Goal: Find specific page/section: Find specific page/section

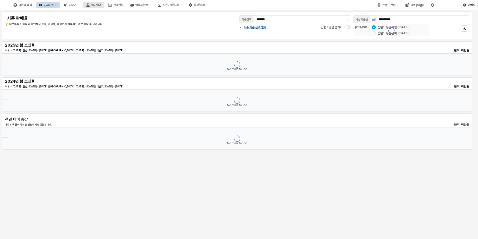
click at [101, 6] on div "아이템맵" at bounding box center [96, 5] width 10 height 4
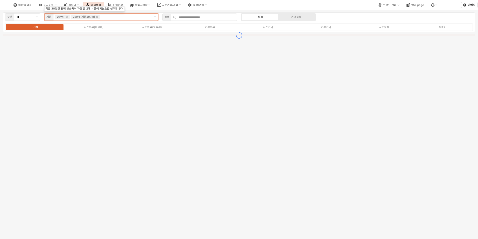
click at [154, 18] on button "제안 사항 표시" at bounding box center [155, 17] width 6 height 7
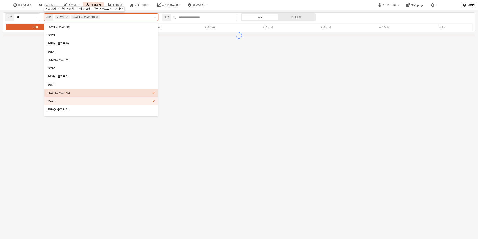
click at [102, 94] on div "25WT(시즌코드:8)" at bounding box center [100, 93] width 105 height 4
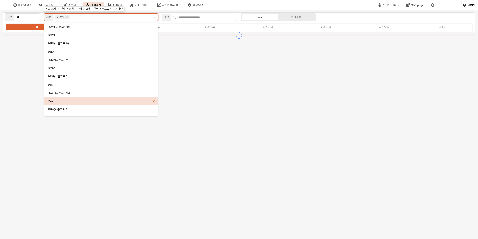
click at [101, 99] on div "25WT" at bounding box center [100, 101] width 105 height 4
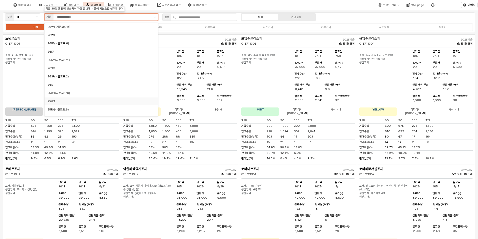
click at [94, 109] on div "25FA(시즌코드:6)" at bounding box center [100, 110] width 105 height 4
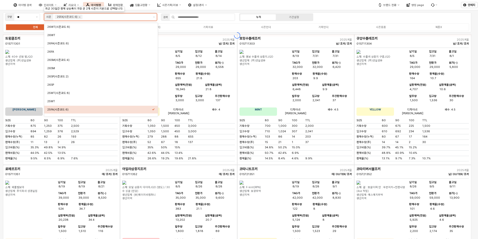
scroll to position [25, 0]
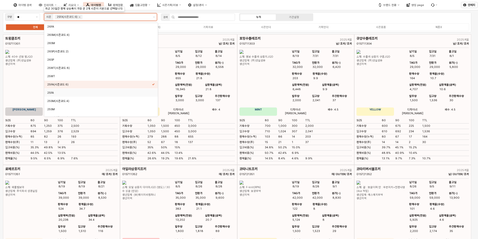
click at [92, 92] on div "25FA" at bounding box center [99, 93] width 105 height 4
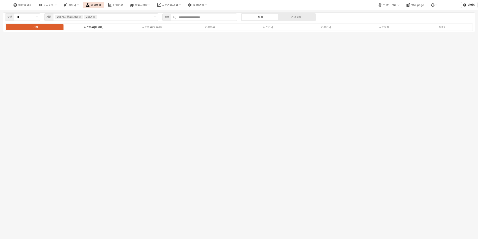
click at [99, 28] on div "시즌의류(베이비)" at bounding box center [94, 27] width 20 height 3
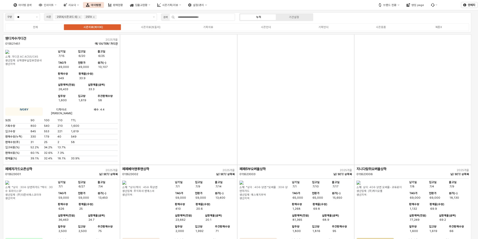
click at [249, 82] on div "App Frame" at bounding box center [295, 99] width 117 height 130
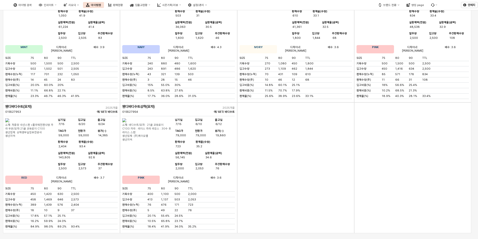
scroll to position [1525, 0]
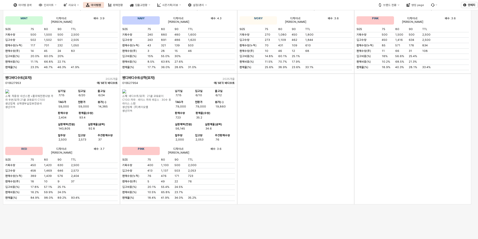
click at [298, 197] on div "App Frame" at bounding box center [295, 139] width 117 height 130
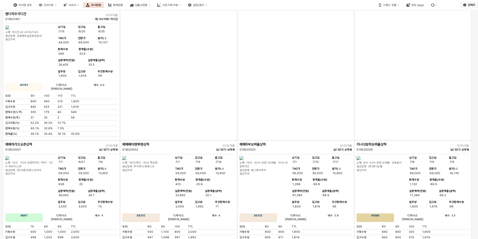
scroll to position [0, 0]
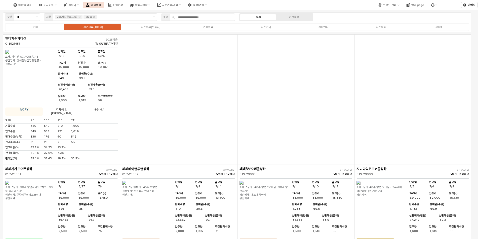
click at [153, 25] on div "전체 시즌의류(베이비) 시즌의류(토들러) 기획의류 시즌언더 기획언더 시즌용품 복종X" at bounding box center [237, 27] width 464 height 8
click at [153, 26] on div "시즌의류(토들러)" at bounding box center [151, 27] width 20 height 3
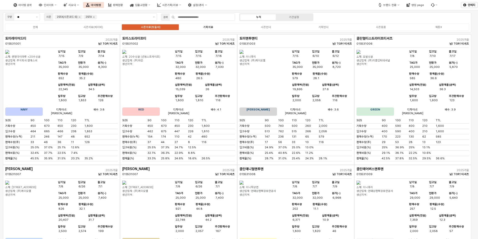
click at [206, 26] on div "기획의류" at bounding box center [208, 27] width 10 height 3
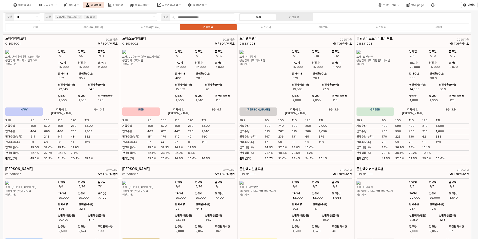
click at [210, 26] on div "기획의류" at bounding box center [208, 27] width 10 height 3
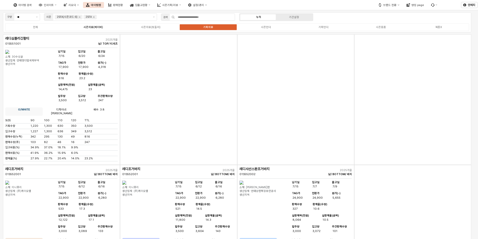
click at [100, 28] on div "시즌의류(베이비)" at bounding box center [94, 27] width 20 height 3
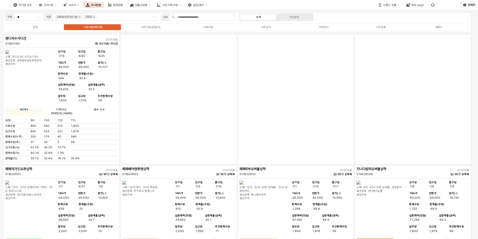
click at [243, 125] on div "App Frame" at bounding box center [295, 99] width 117 height 130
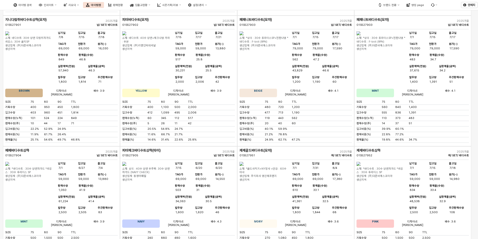
scroll to position [1325, 0]
